Goal: Task Accomplishment & Management: Manage account settings

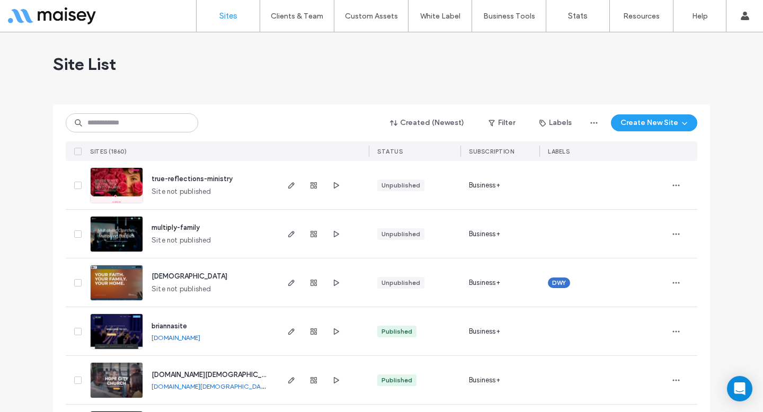
click at [118, 101] on div at bounding box center [381, 100] width 657 height 8
click at [116, 123] on input at bounding box center [132, 122] width 132 height 19
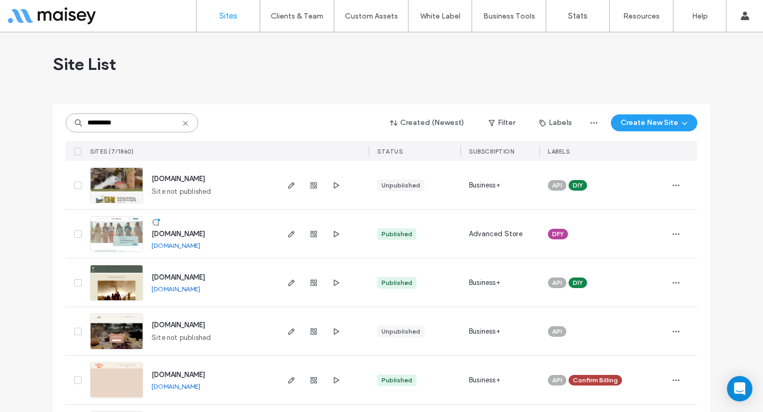
type input "*********"
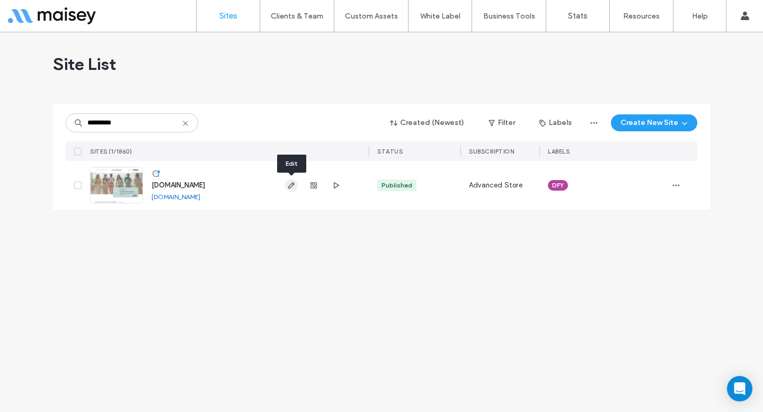
click at [297, 183] on span "button" at bounding box center [291, 185] width 13 height 13
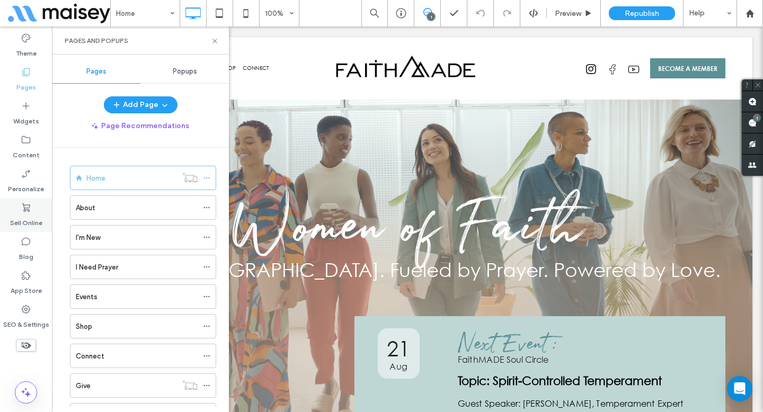
click at [38, 208] on div "Sell Online" at bounding box center [26, 215] width 52 height 34
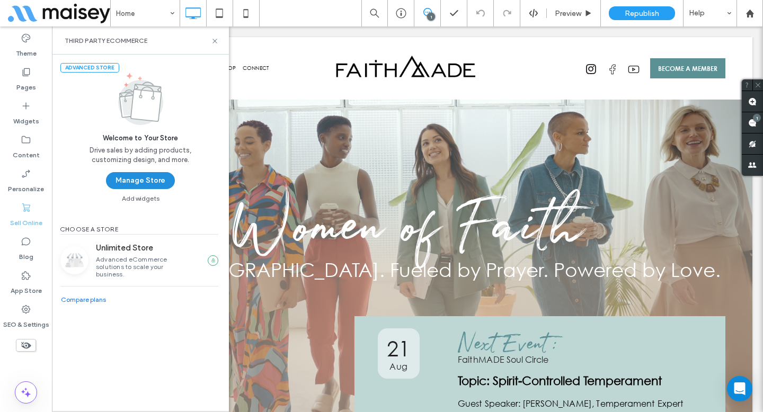
click at [118, 183] on button "Manage Store" at bounding box center [140, 180] width 69 height 17
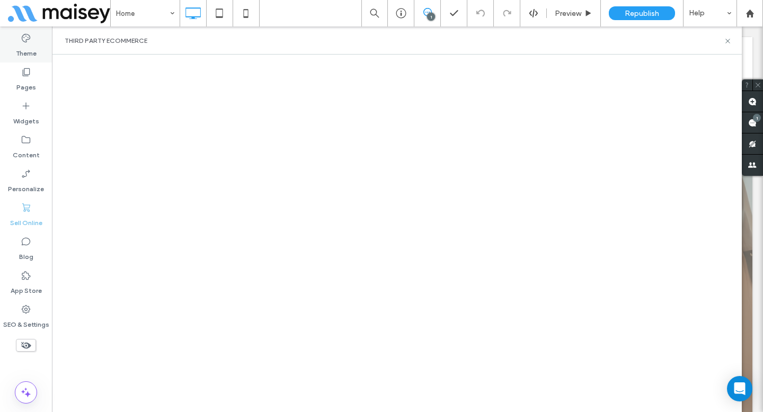
click at [18, 50] on label "Theme" at bounding box center [26, 50] width 21 height 15
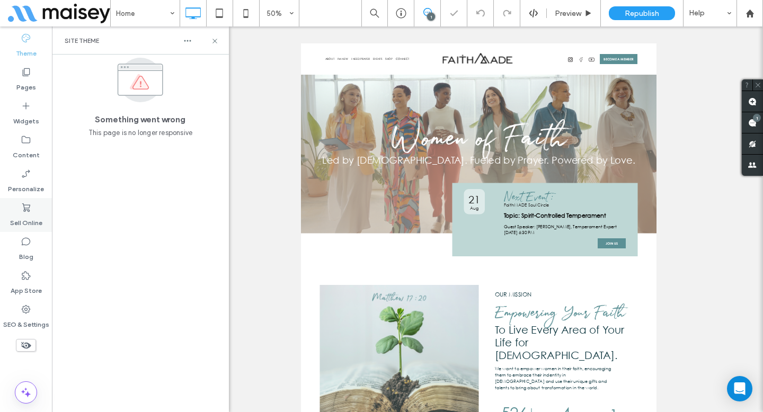
click at [27, 204] on icon at bounding box center [26, 207] width 11 height 11
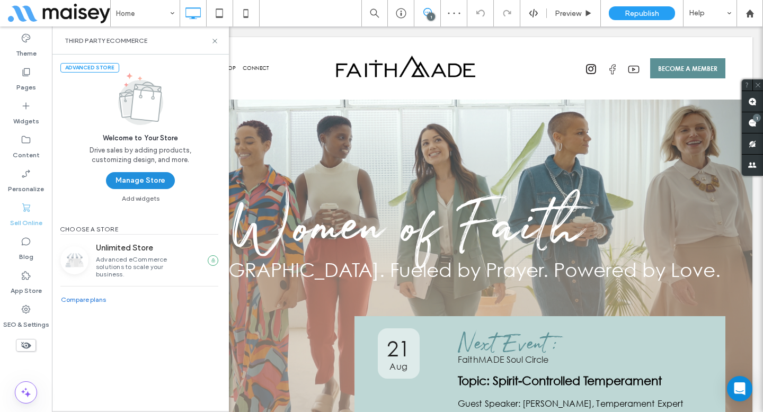
click at [128, 180] on button "Manage Store" at bounding box center [140, 180] width 69 height 17
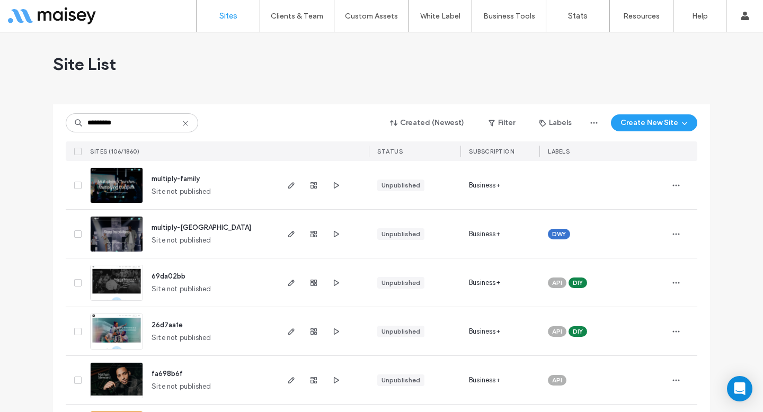
type input "*********"
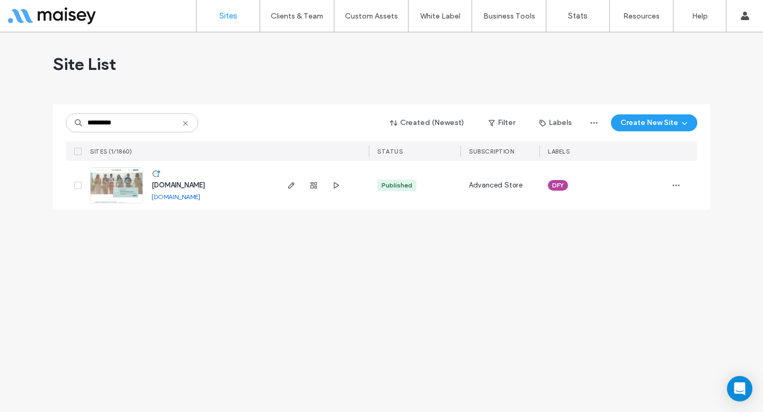
click at [131, 190] on img at bounding box center [117, 204] width 52 height 72
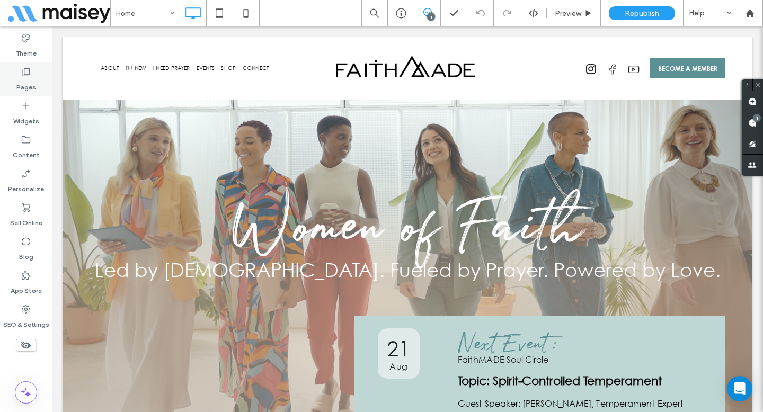
click at [34, 76] on div "Pages" at bounding box center [26, 80] width 52 height 34
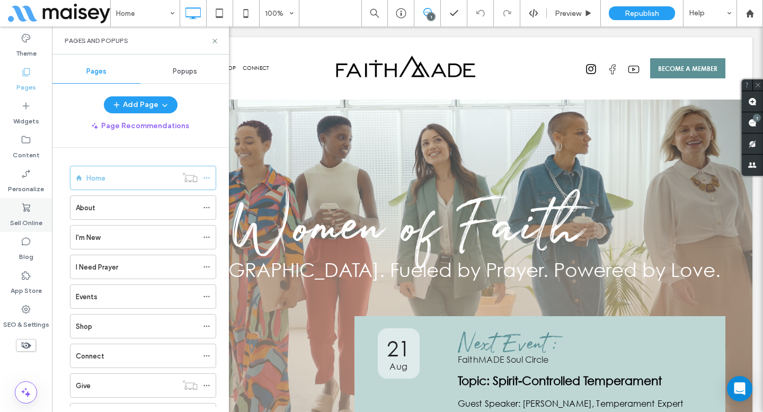
click at [25, 218] on label "Sell Online" at bounding box center [26, 220] width 32 height 15
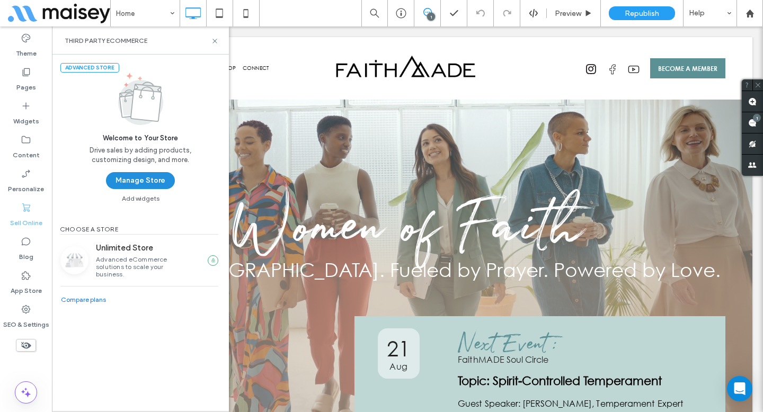
click at [147, 183] on button "Manage Store" at bounding box center [140, 180] width 69 height 17
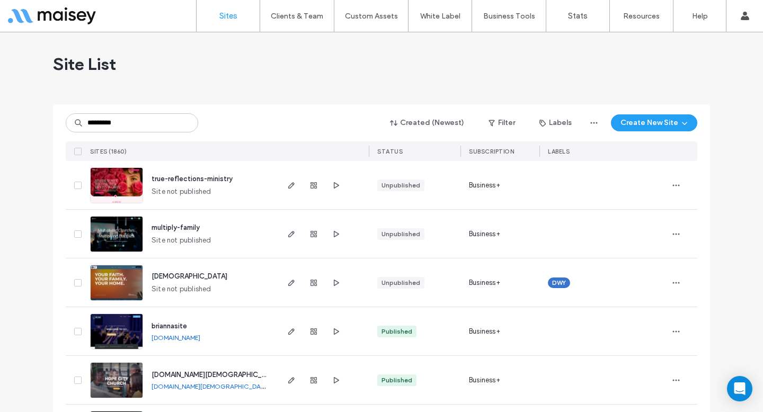
type input "*********"
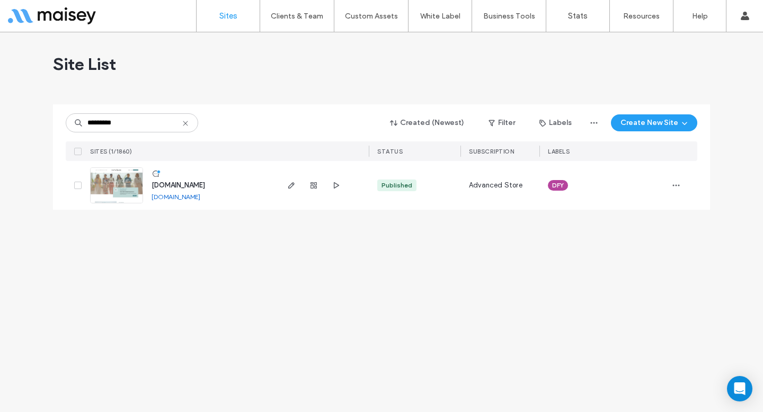
click at [200, 200] on link "[DOMAIN_NAME]" at bounding box center [176, 197] width 49 height 8
click at [287, 188] on icon "button" at bounding box center [291, 185] width 8 height 8
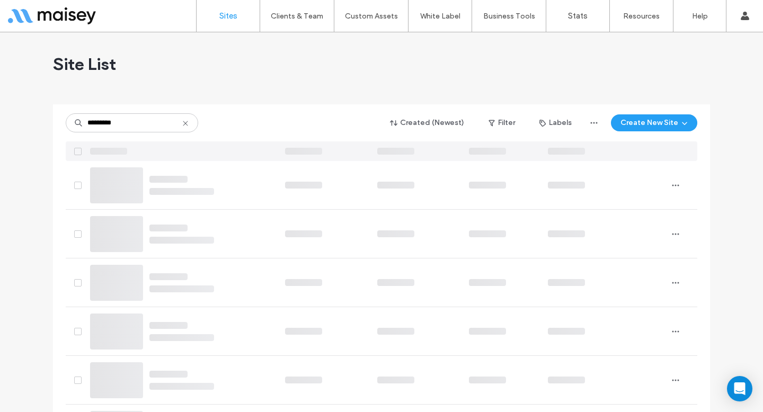
type input "*********"
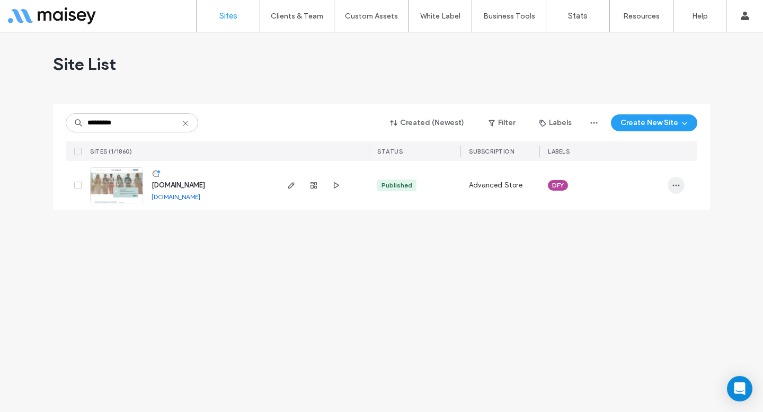
click at [677, 184] on icon "button" at bounding box center [676, 185] width 8 height 8
click at [643, 297] on span "Site Dashboard" at bounding box center [635, 300] width 51 height 11
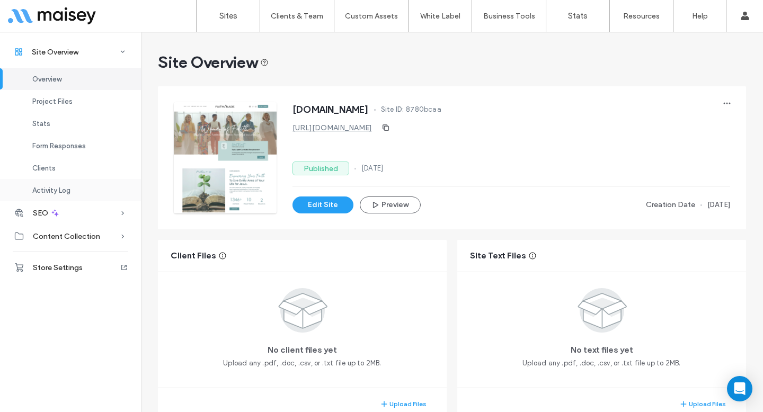
click at [77, 188] on div "Activity Log" at bounding box center [70, 190] width 141 height 22
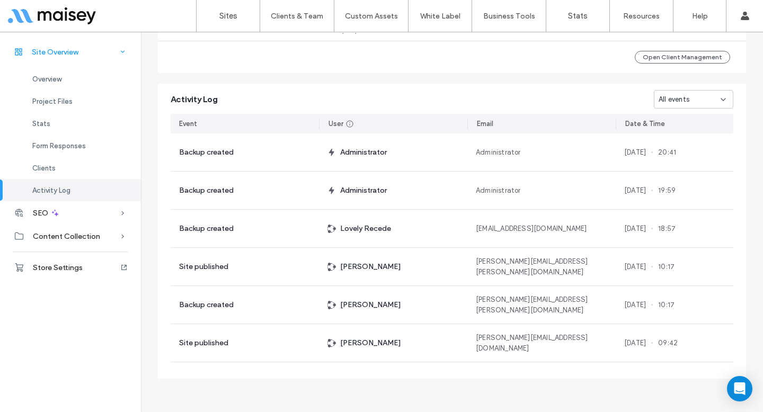
click at [93, 58] on div "Site Overview" at bounding box center [70, 51] width 141 height 23
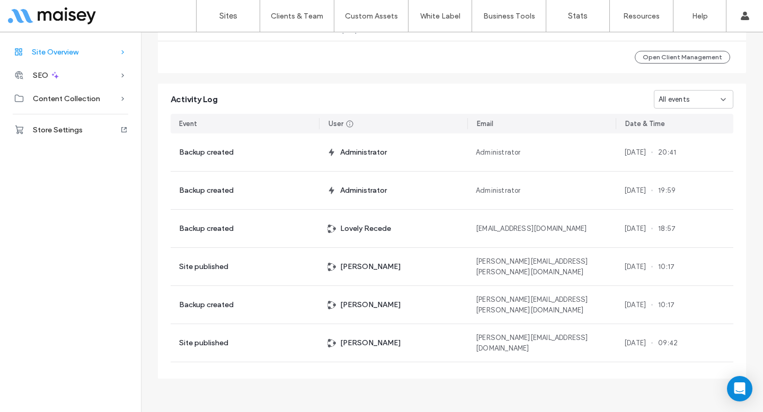
click at [93, 58] on div "Site Overview" at bounding box center [70, 51] width 141 height 23
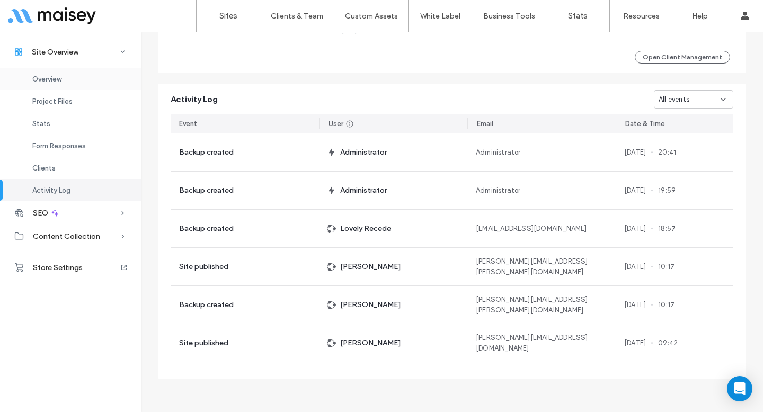
click at [59, 74] on div "Overview" at bounding box center [70, 79] width 141 height 22
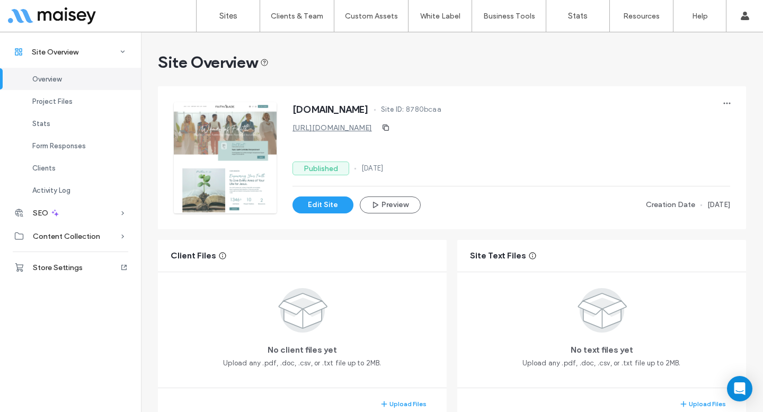
click at [342, 127] on link "https://www.iamfaithmade.com" at bounding box center [332, 127] width 79 height 9
click at [22, 12] on div at bounding box center [68, 15] width 120 height 17
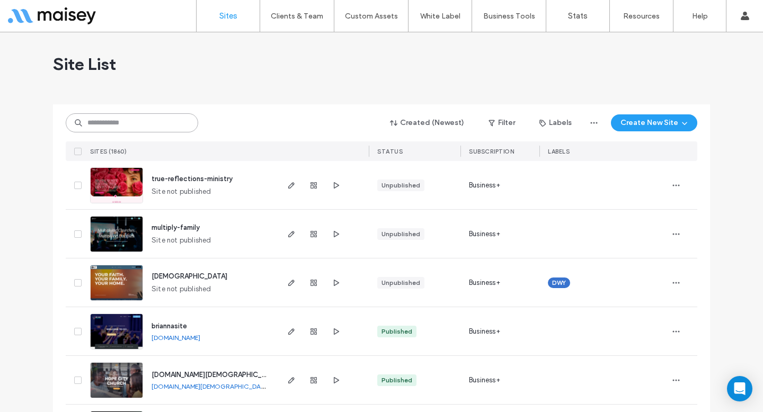
click at [166, 120] on input at bounding box center [132, 122] width 132 height 19
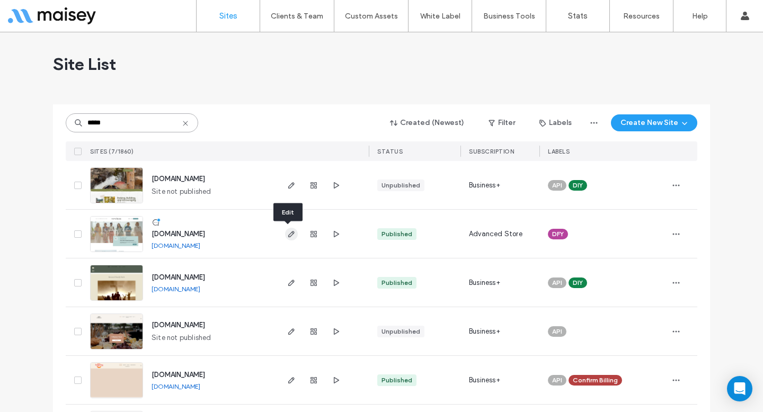
type input "*****"
click at [289, 230] on icon "button" at bounding box center [291, 234] width 8 height 8
